Goal: Check status: Check status

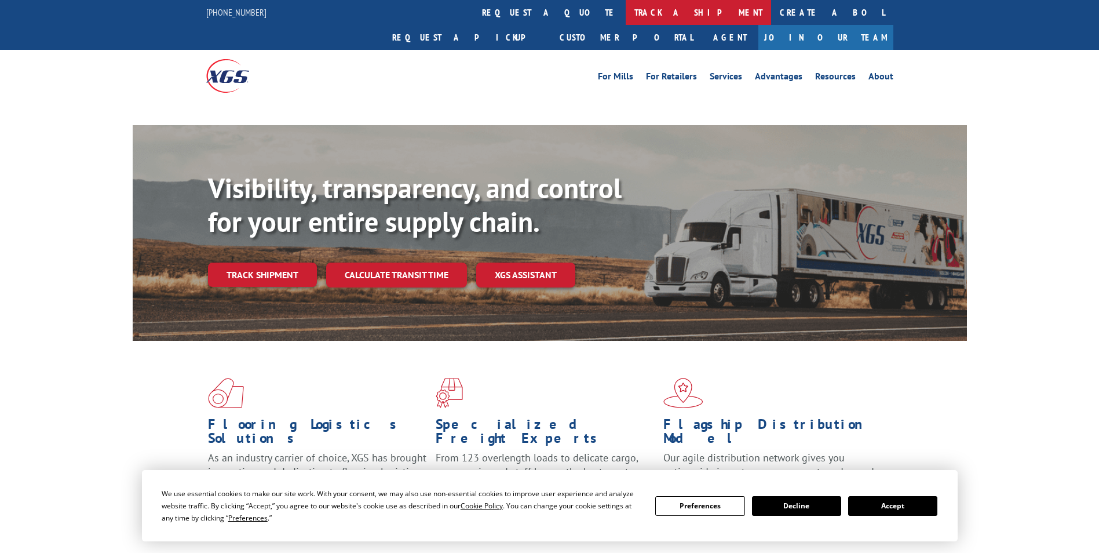
click at [626, 17] on link "track a shipment" at bounding box center [698, 12] width 145 height 25
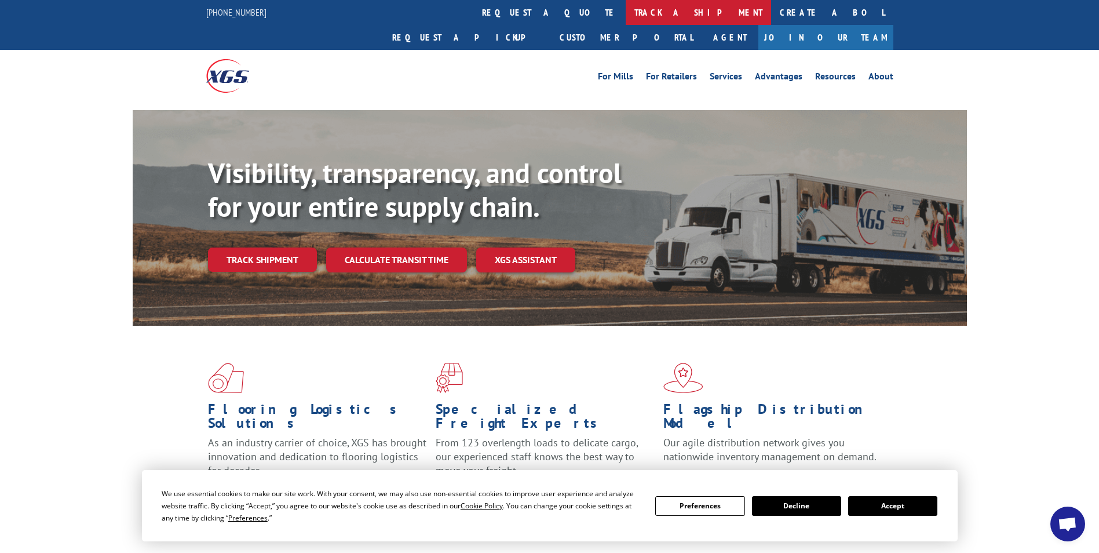
click at [626, 13] on link "track a shipment" at bounding box center [698, 12] width 145 height 25
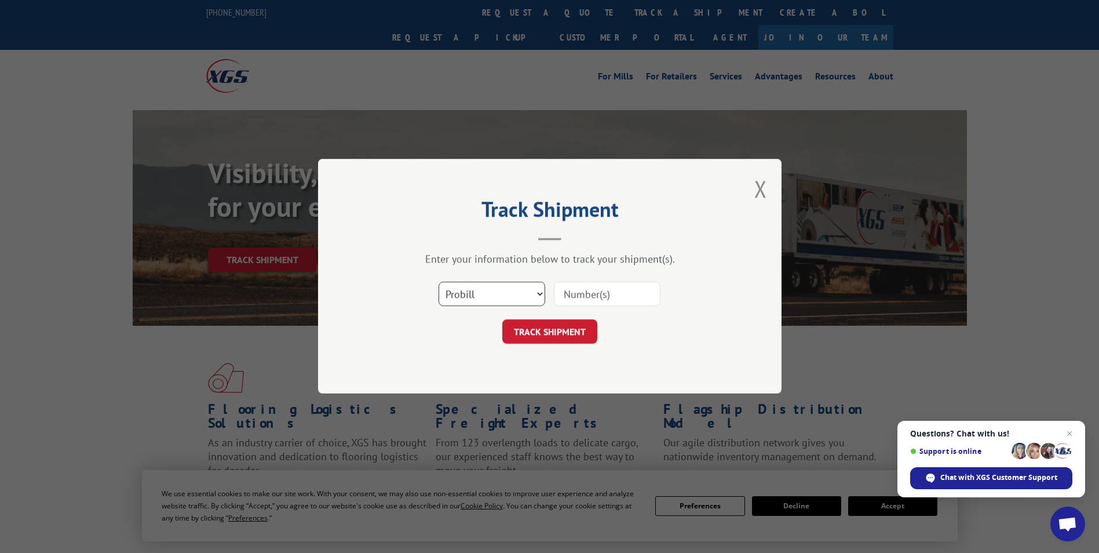
click at [491, 290] on select "Select category... Probill BOL PO" at bounding box center [491, 294] width 107 height 24
select select "po"
click at [438, 282] on select "Select category... Probill BOL PO" at bounding box center [491, 294] width 107 height 24
click at [619, 279] on div "Select category... Probill BOL PO" at bounding box center [550, 294] width 348 height 38
click at [602, 298] on input at bounding box center [607, 294] width 107 height 24
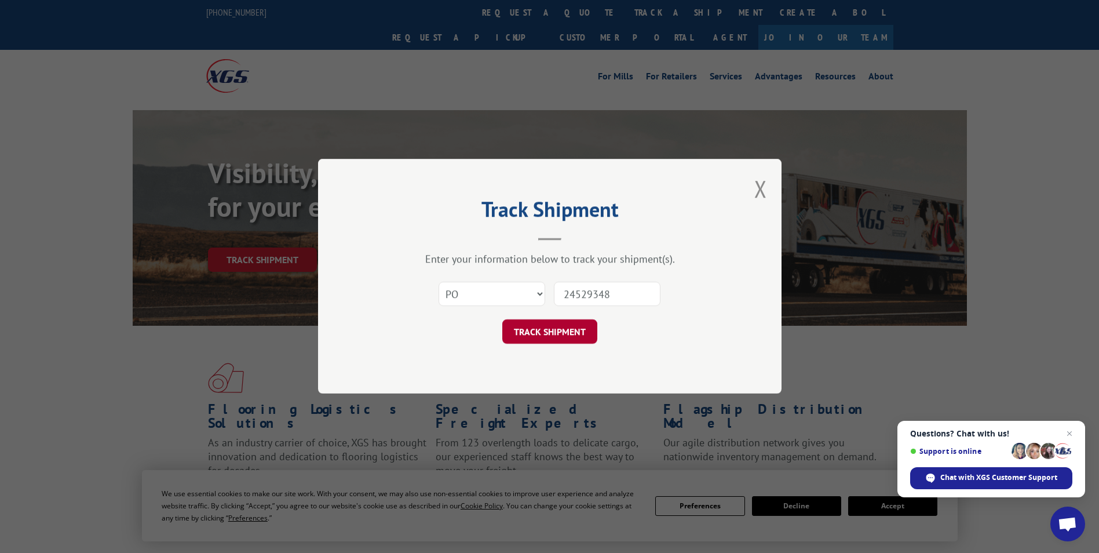
type input "24529348"
click at [572, 326] on button "TRACK SHIPMENT" at bounding box center [549, 332] width 95 height 24
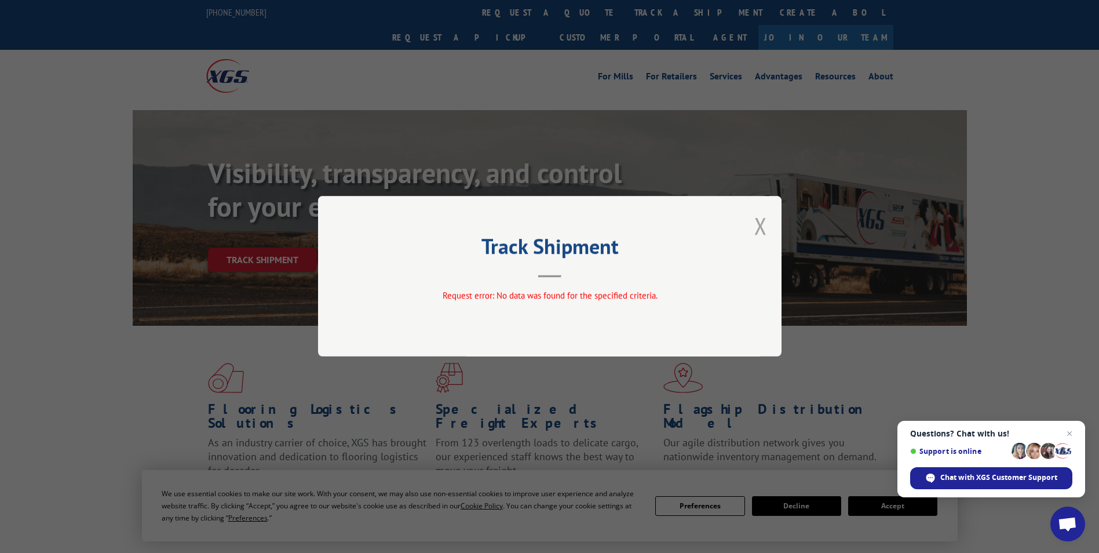
click at [758, 224] on button "Close modal" at bounding box center [760, 225] width 13 height 31
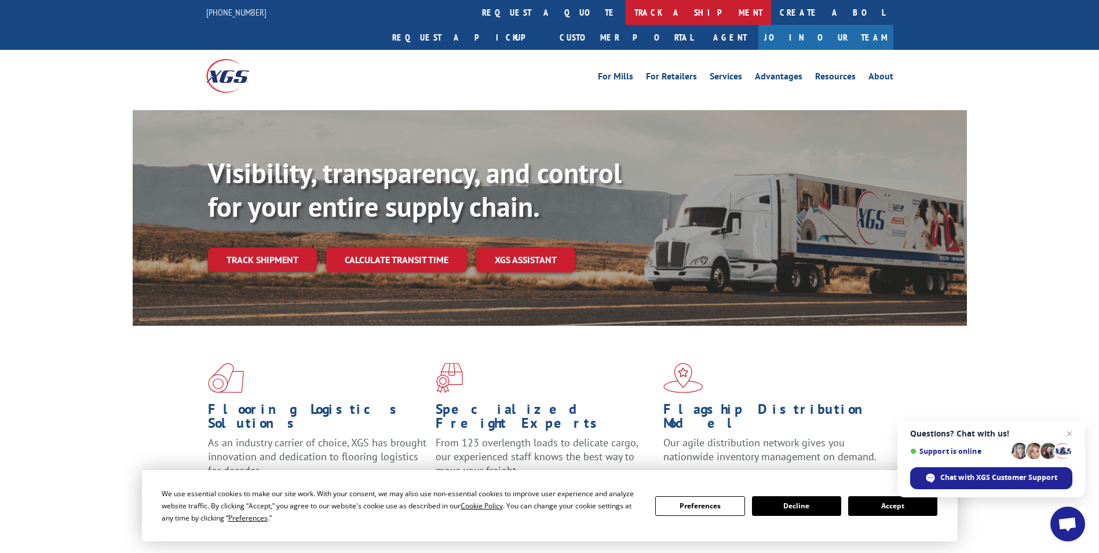
click at [626, 13] on link "track a shipment" at bounding box center [698, 12] width 145 height 25
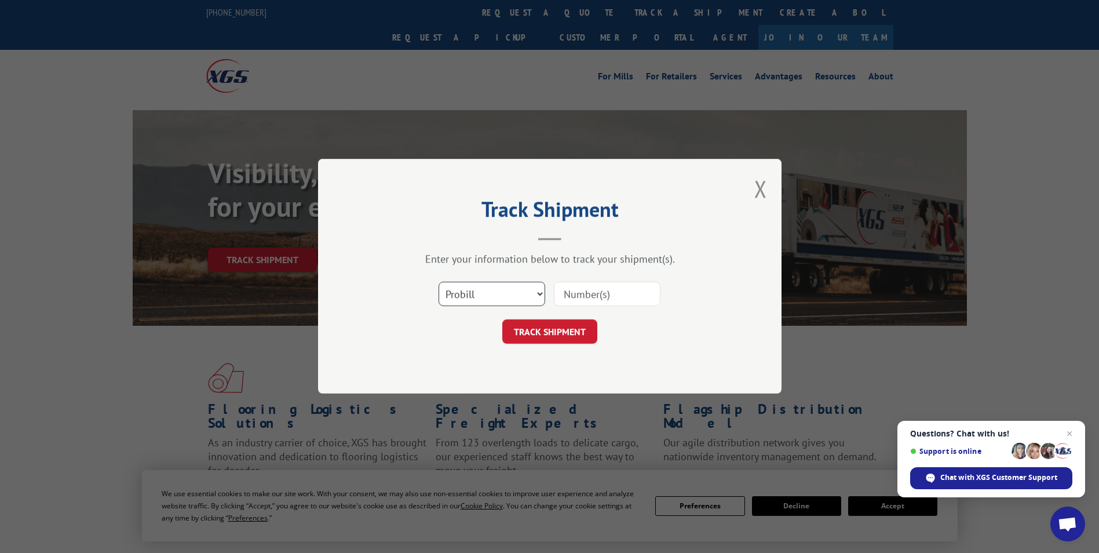
click at [482, 292] on select "Select category... Probill BOL PO" at bounding box center [491, 294] width 107 height 24
select select "po"
click at [438, 282] on select "Select category... Probill BOL PO" at bounding box center [491, 294] width 107 height 24
click at [587, 294] on input at bounding box center [607, 294] width 107 height 24
type input "24529348"
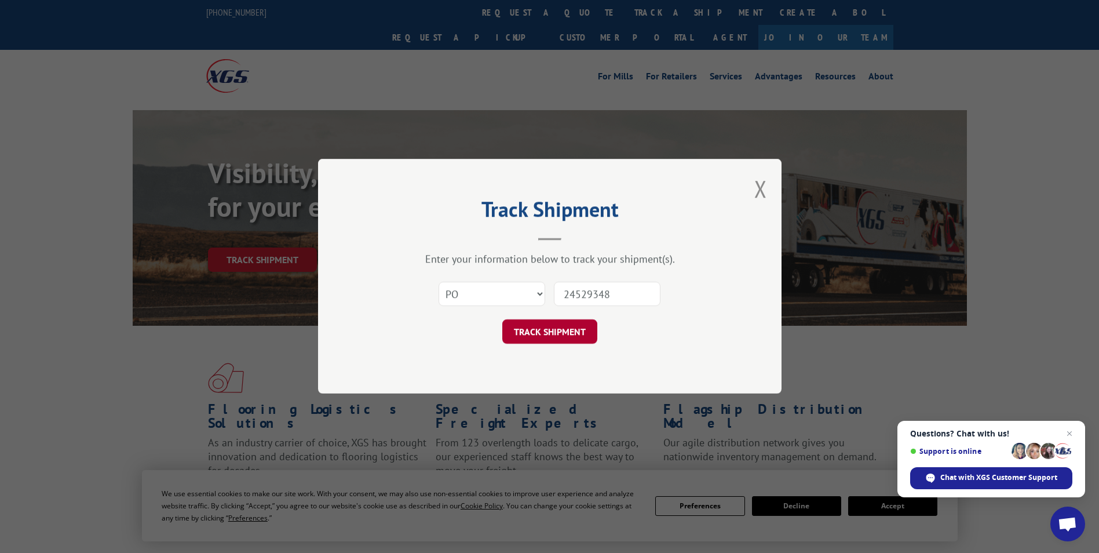
click at [545, 332] on button "TRACK SHIPMENT" at bounding box center [549, 332] width 95 height 24
